Goal: Information Seeking & Learning: Learn about a topic

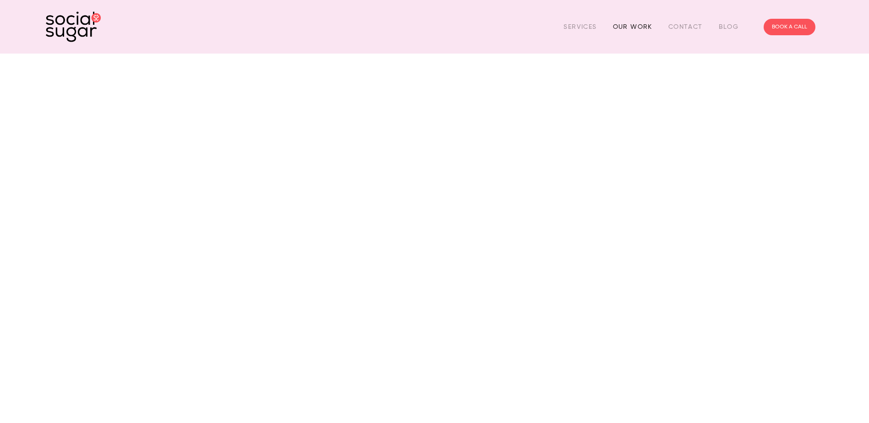
click at [641, 21] on link "Our Work" at bounding box center [632, 27] width 39 height 14
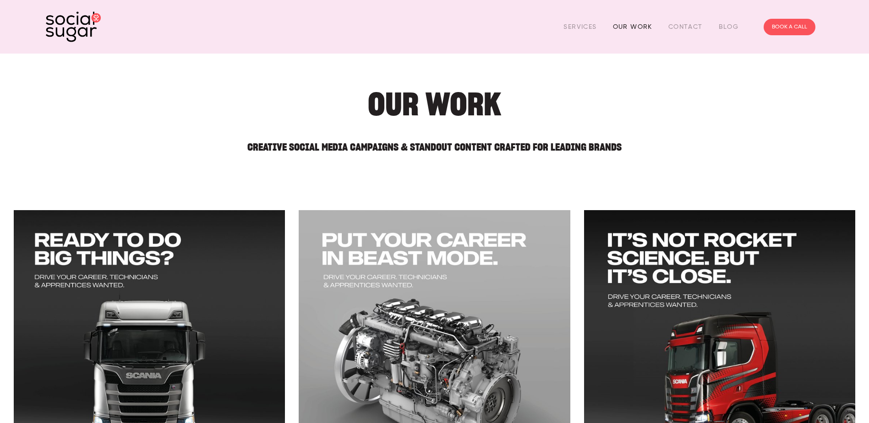
click at [619, 29] on link "Our Work" at bounding box center [632, 27] width 39 height 14
click at [584, 19] on div "Services Our Work Contact Blog BOOK A CALL" at bounding box center [434, 26] width 783 height 35
click at [581, 29] on link "Services" at bounding box center [579, 27] width 33 height 14
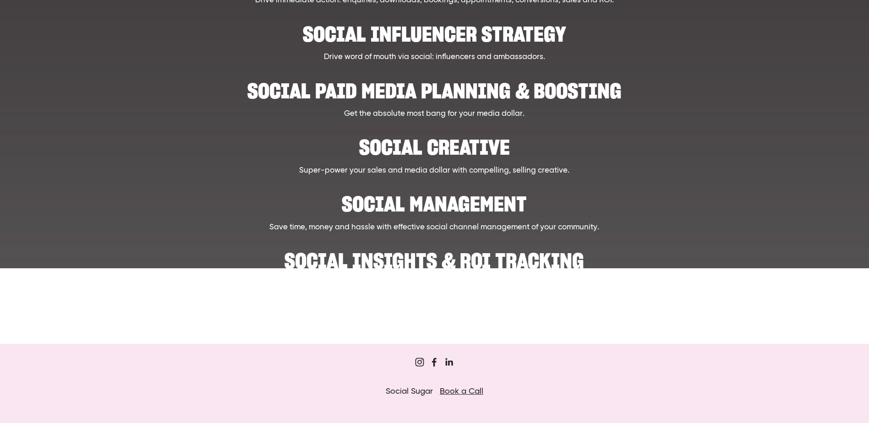
scroll to position [476, 0]
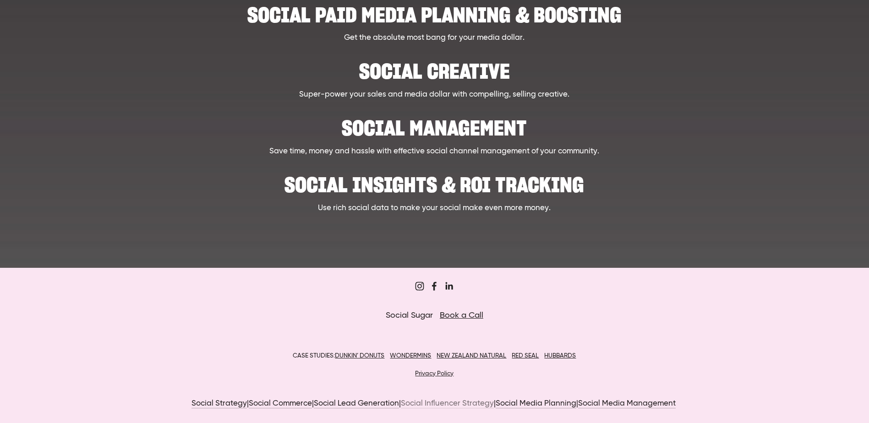
click at [481, 405] on link "Social Influencer Strategy" at bounding box center [447, 404] width 93 height 9
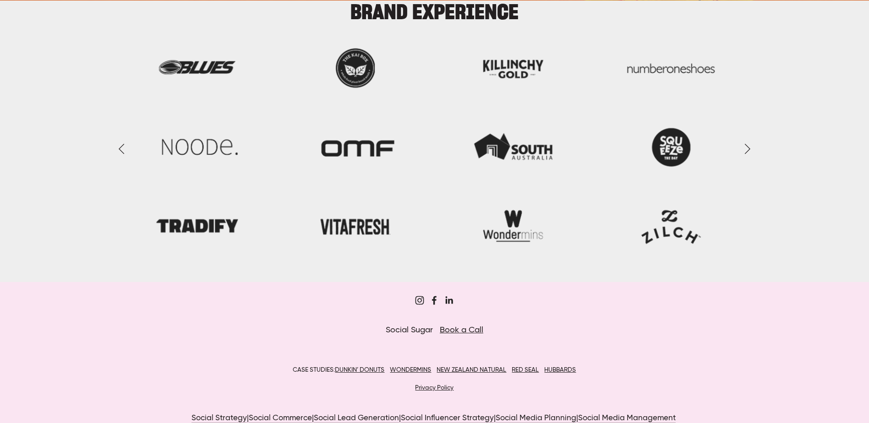
scroll to position [1181, 0]
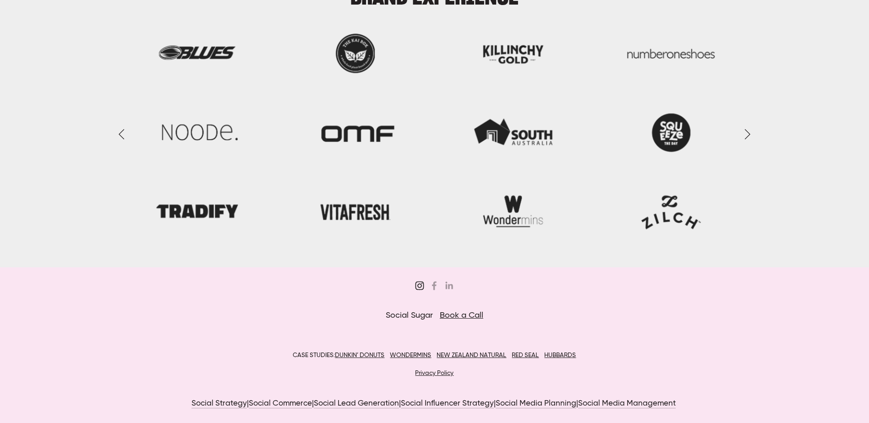
click at [418, 288] on use "Sugar&Partners" at bounding box center [419, 286] width 18 height 18
